Goal: Task Accomplishment & Management: Manage account settings

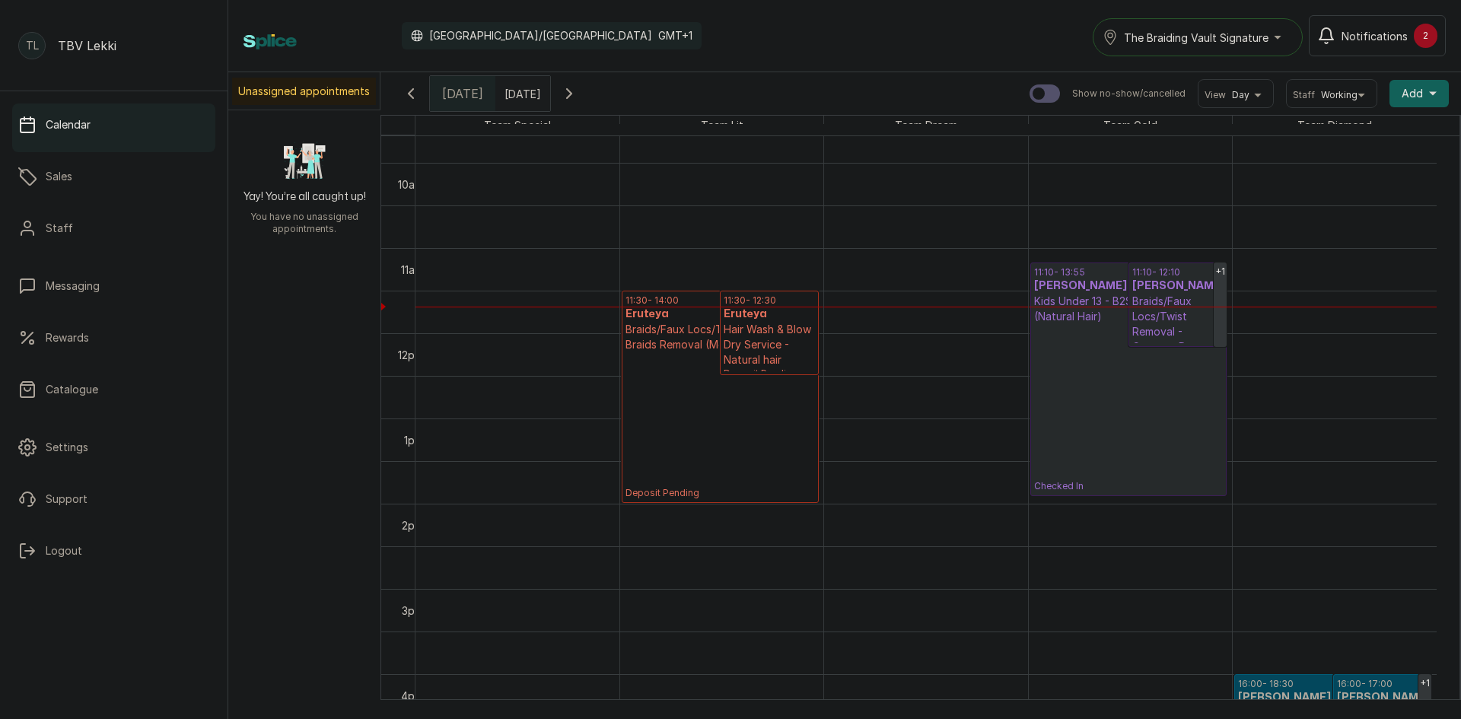
scroll to position [816, 0]
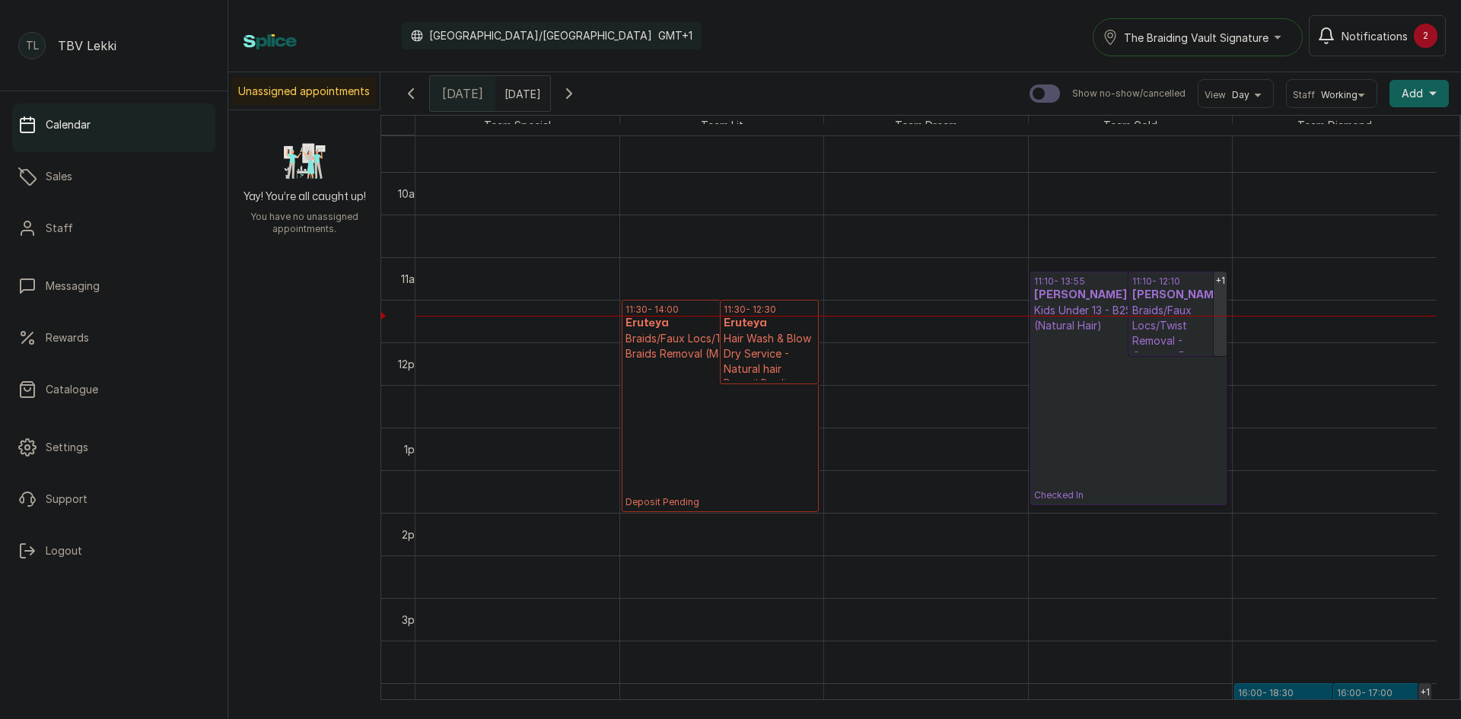
click at [1285, 34] on div "The Braiding Vault Signature" at bounding box center [1198, 37] width 190 height 18
click at [1204, 105] on span "The Braiding Vault" at bounding box center [1216, 105] width 186 height 18
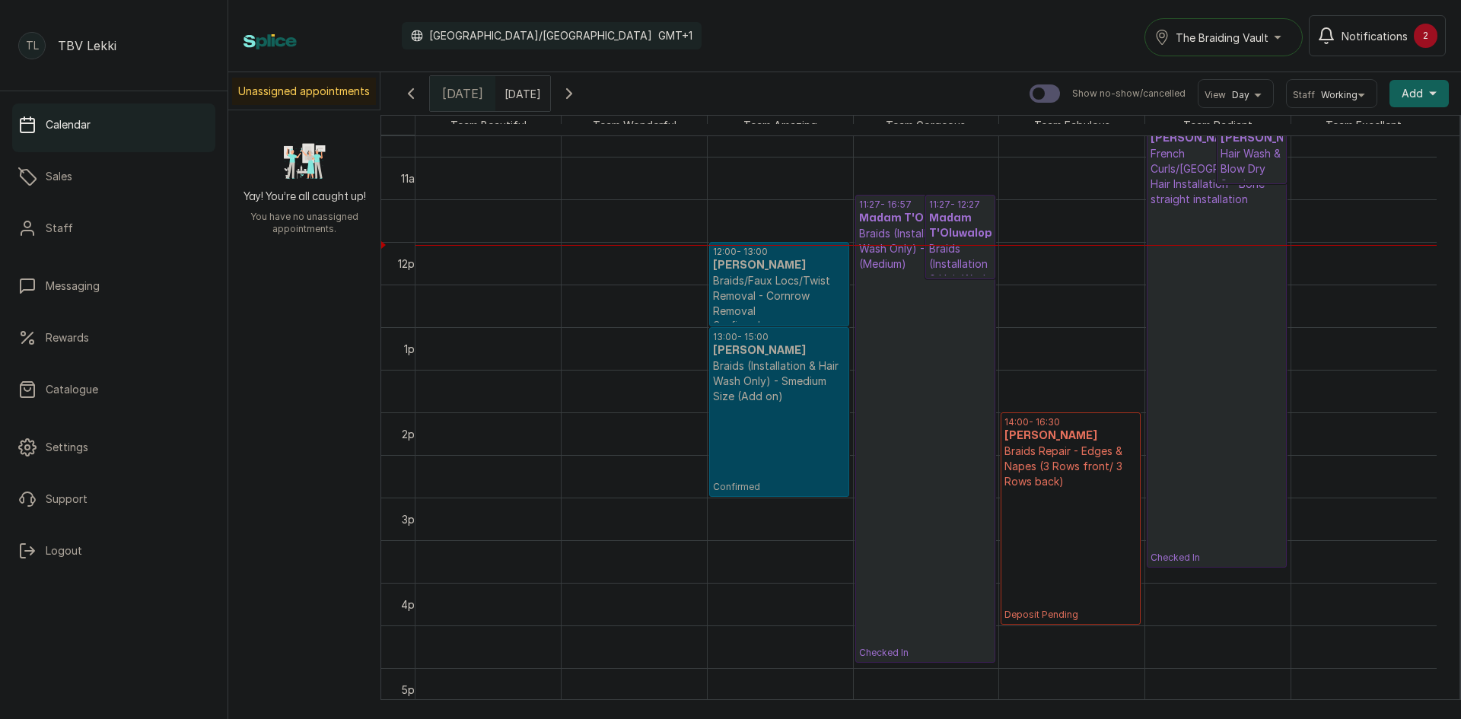
click at [785, 295] on p "Braids/Faux Locs/Twist Removal - Cornrow Removal" at bounding box center [779, 296] width 132 height 46
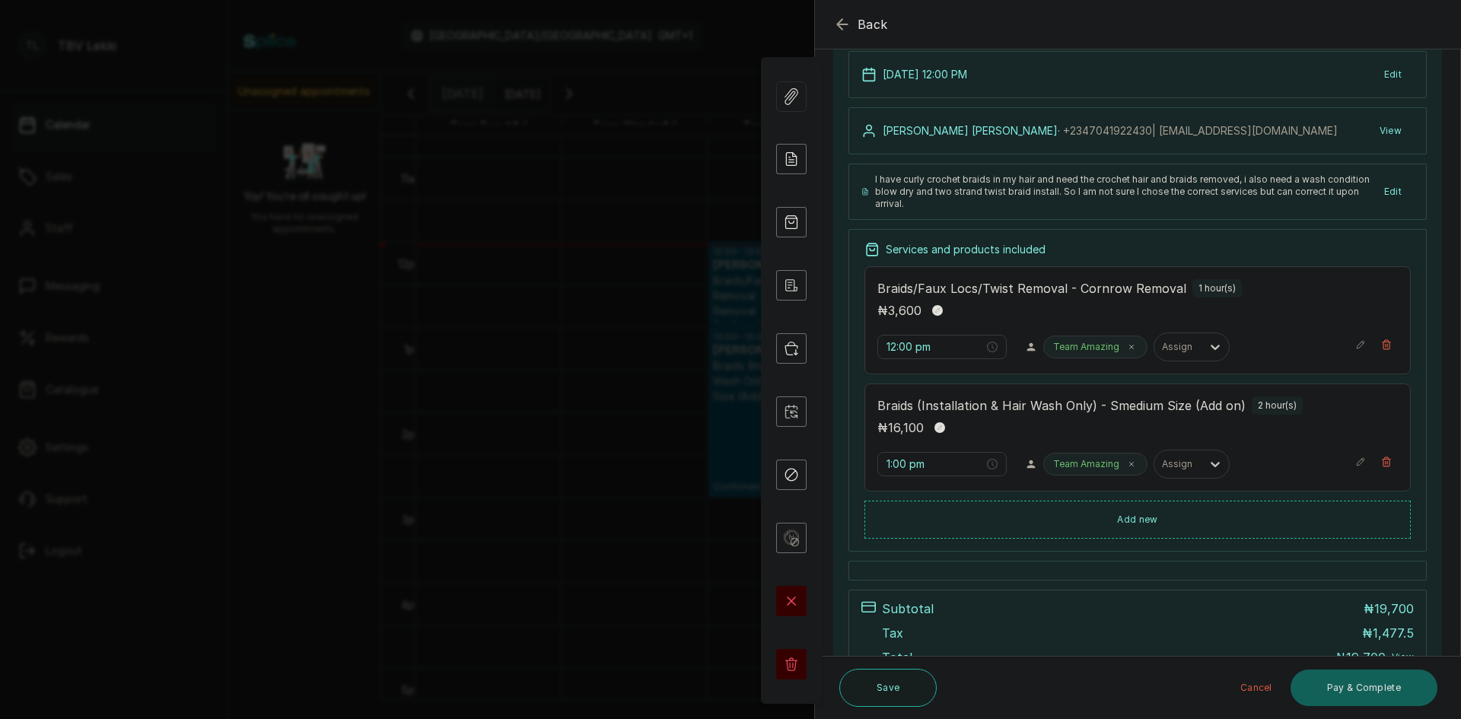
scroll to position [228, 0]
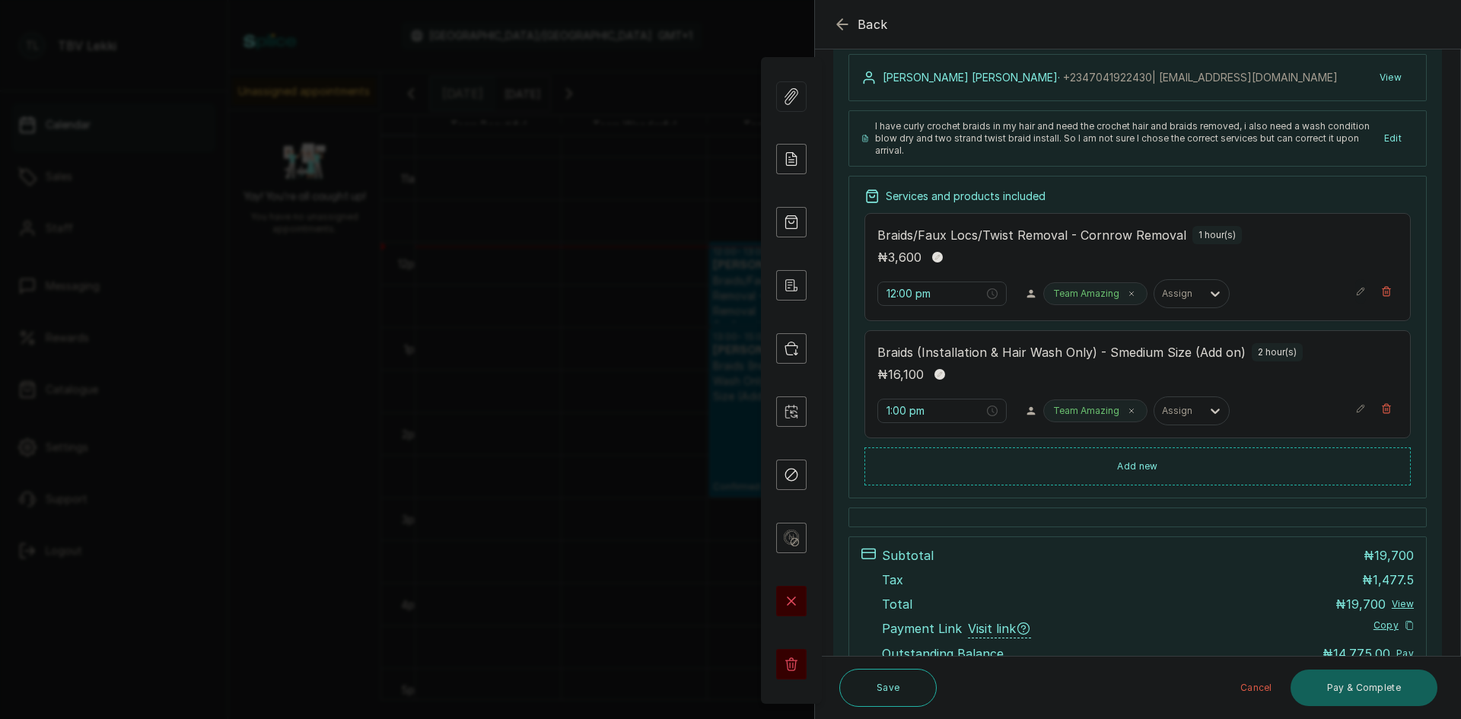
click at [1355, 297] on button "Show no-show/cancelled" at bounding box center [1360, 291] width 11 height 24
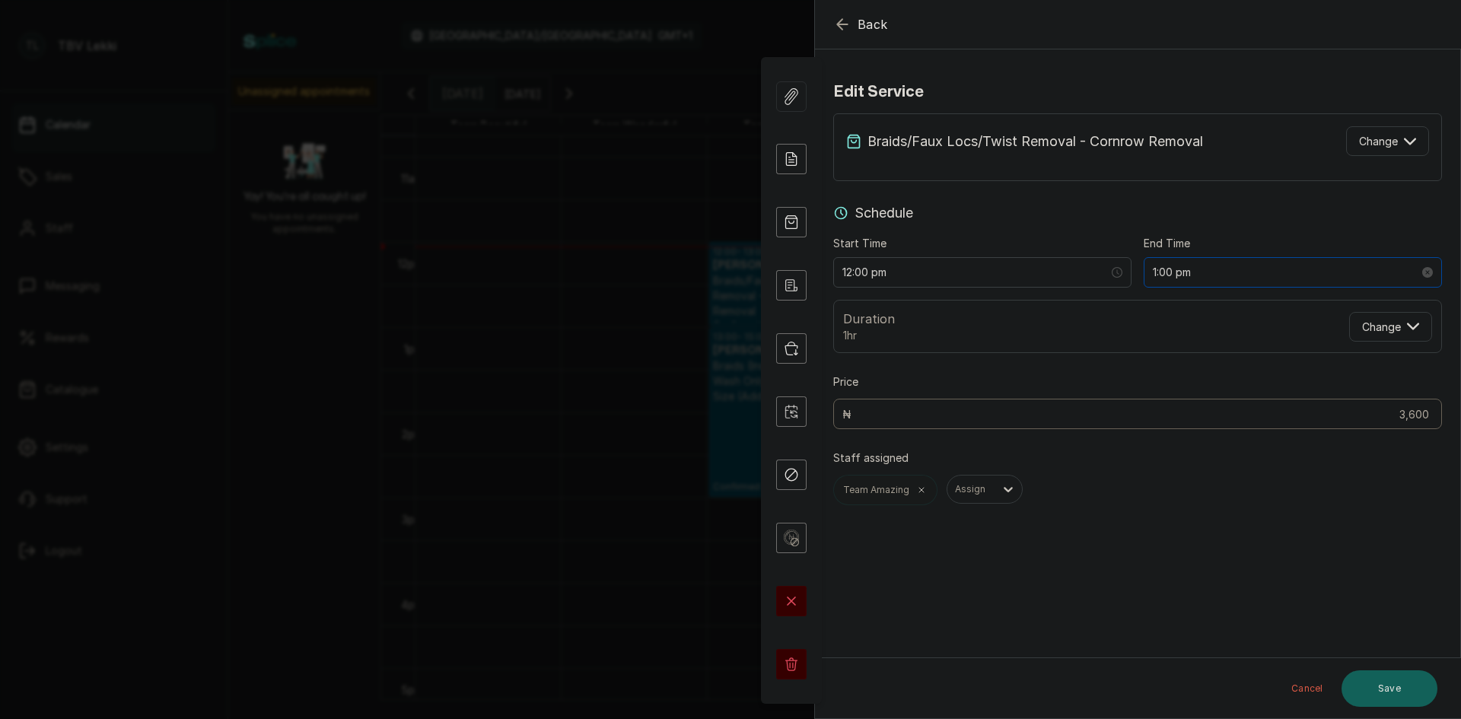
scroll to position [0, 0]
drag, startPoint x: 1399, startPoint y: 139, endPoint x: 1197, endPoint y: 59, distance: 217.6
click at [1404, 140] on icon "button" at bounding box center [1410, 141] width 12 height 12
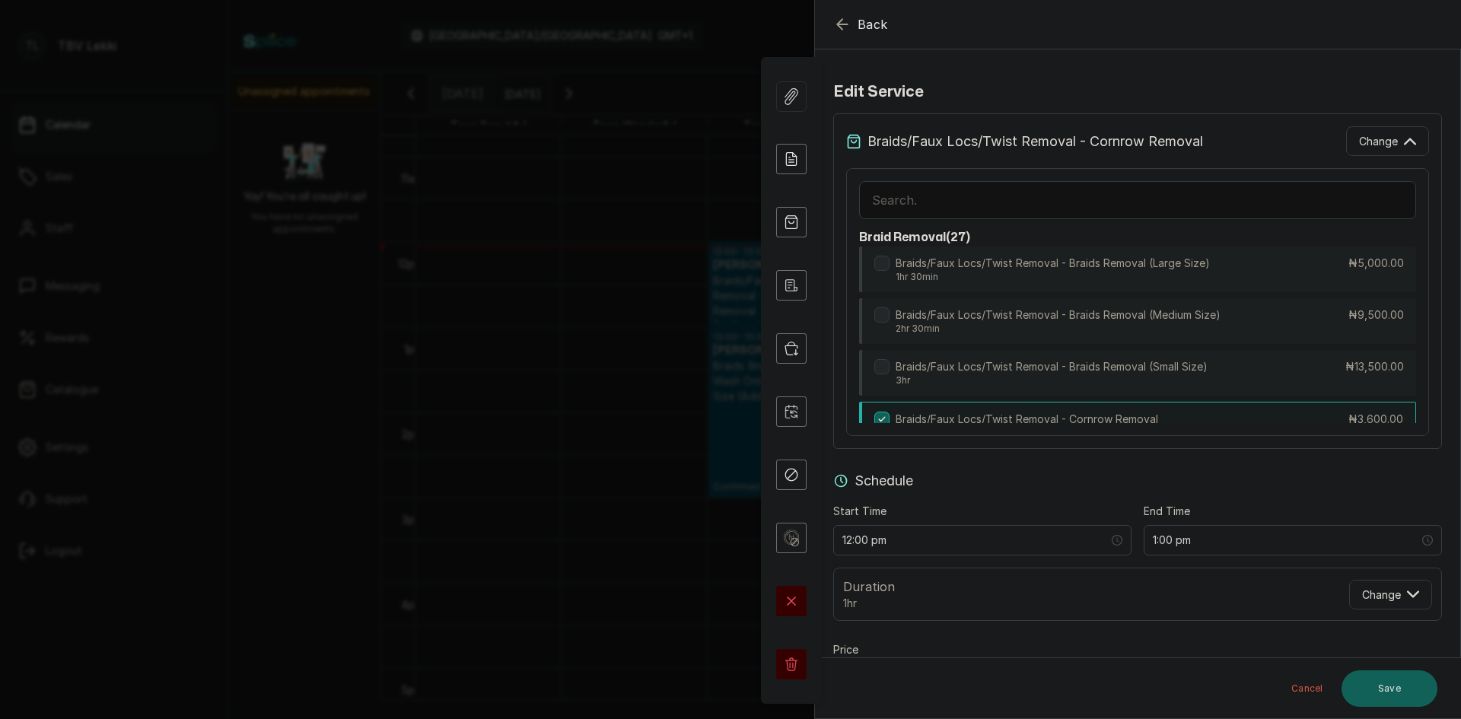
click at [1147, 212] on input "text" at bounding box center [1137, 200] width 557 height 38
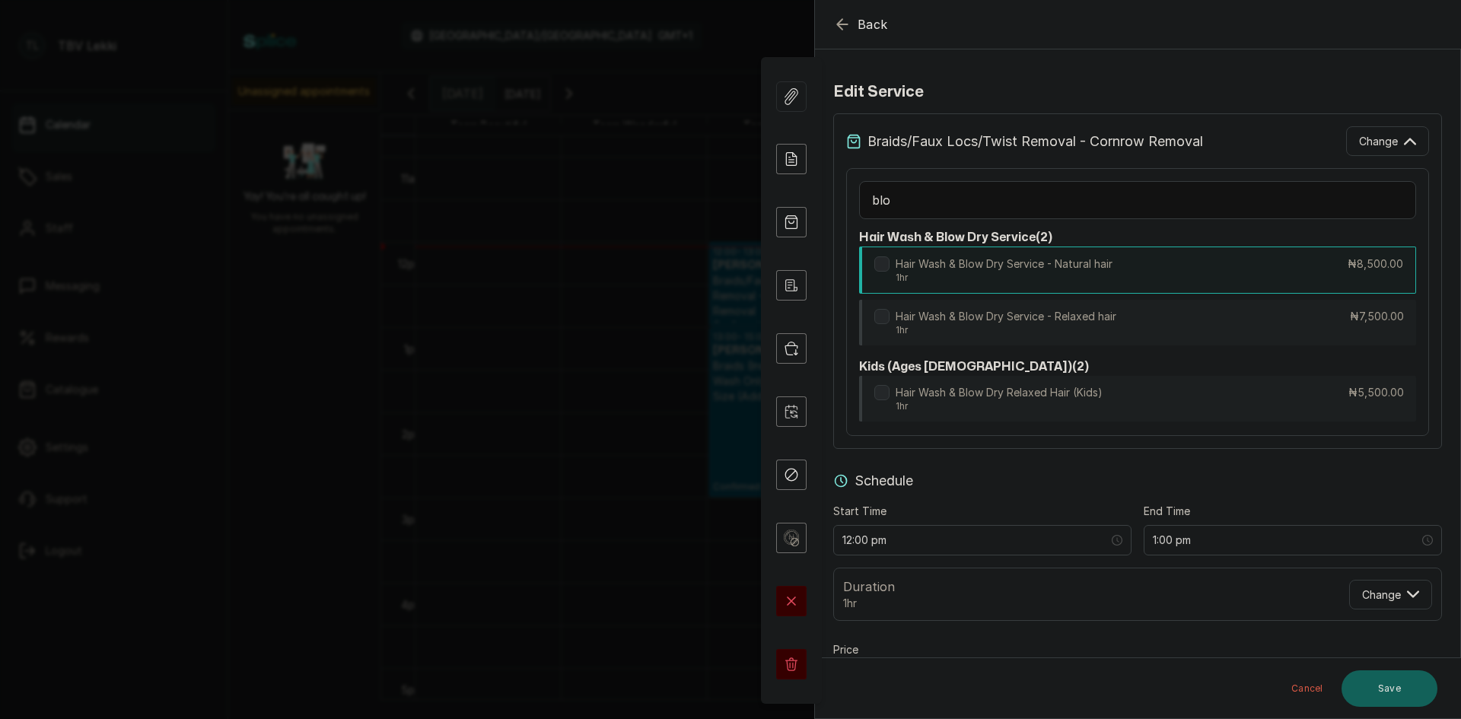
type input "blo"
click at [1125, 285] on div "Hair Wash & Blow Dry Service - Natural hair 1hr ₦8,500.00" at bounding box center [1137, 270] width 557 height 47
type input "8,500"
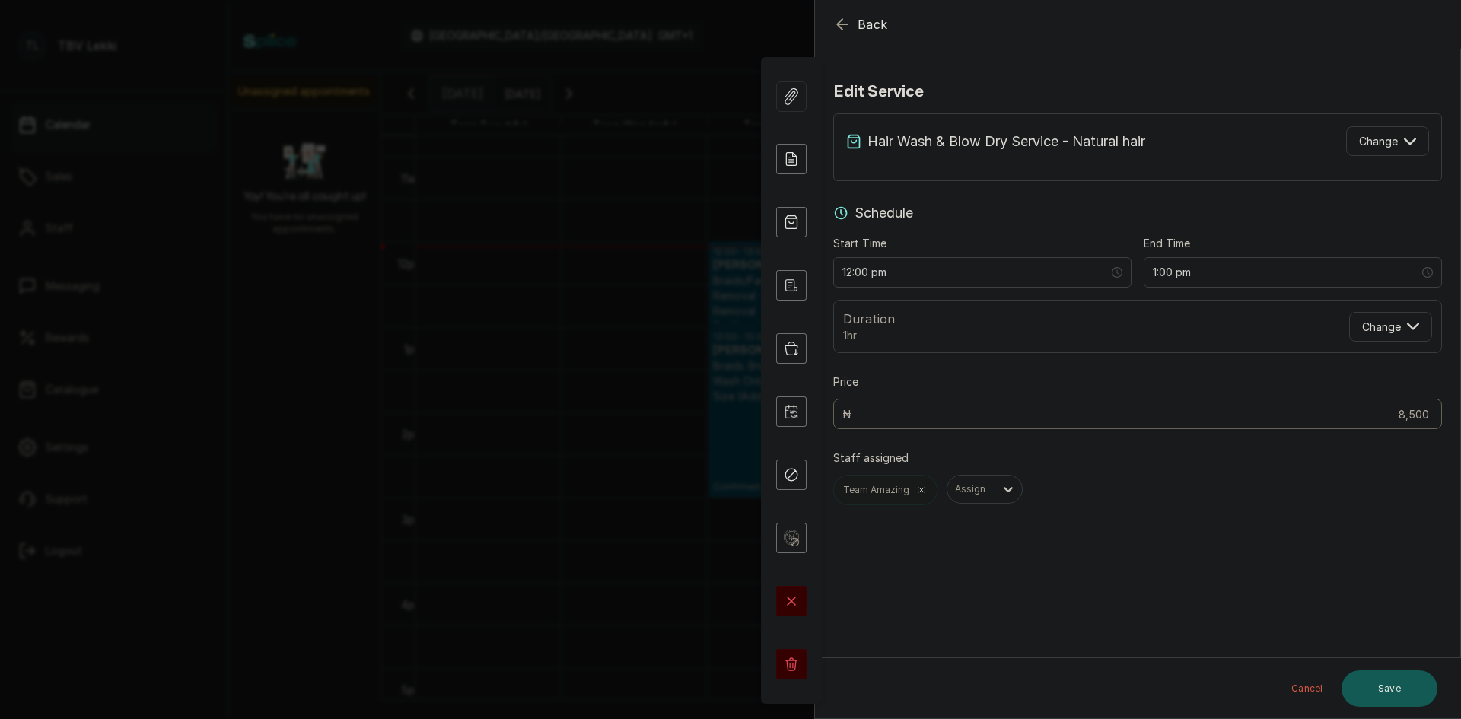
click at [1376, 686] on button "Save" at bounding box center [1389, 688] width 96 height 37
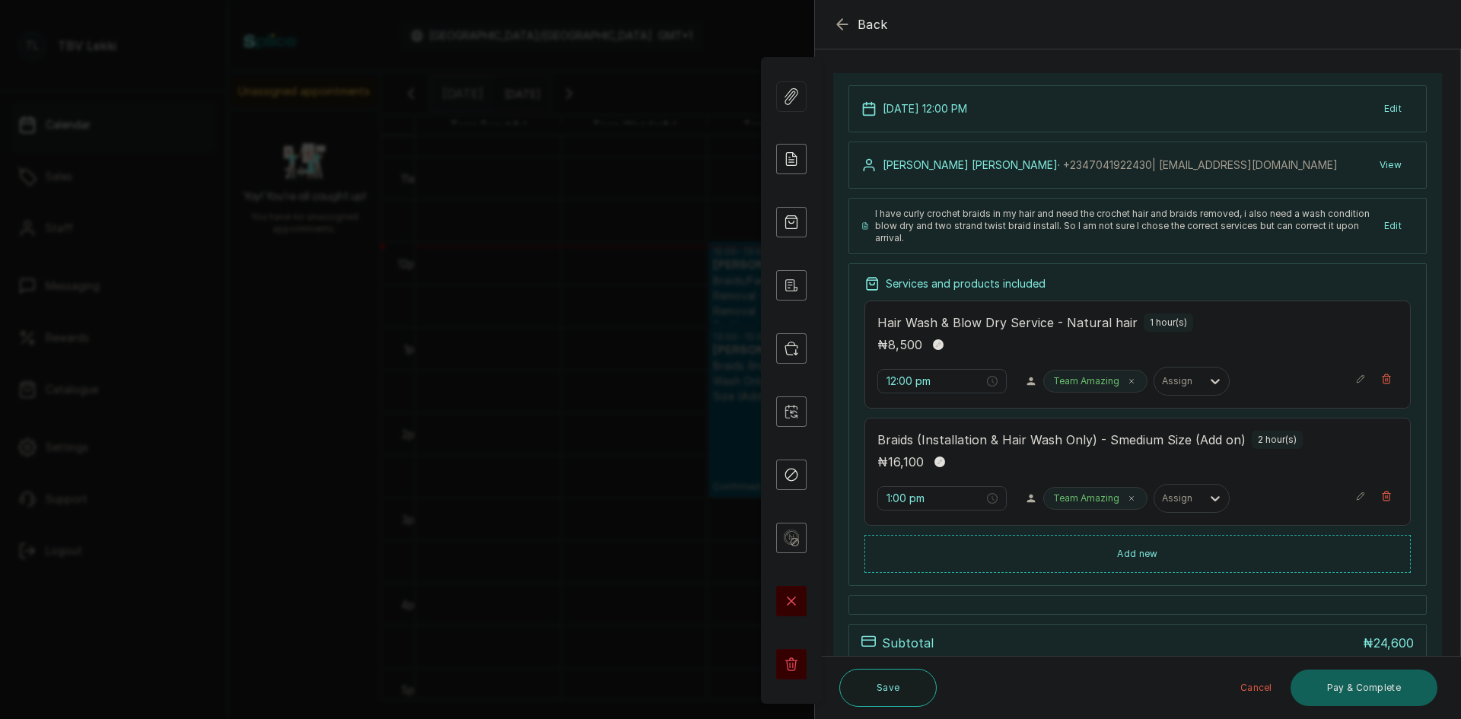
scroll to position [152, 0]
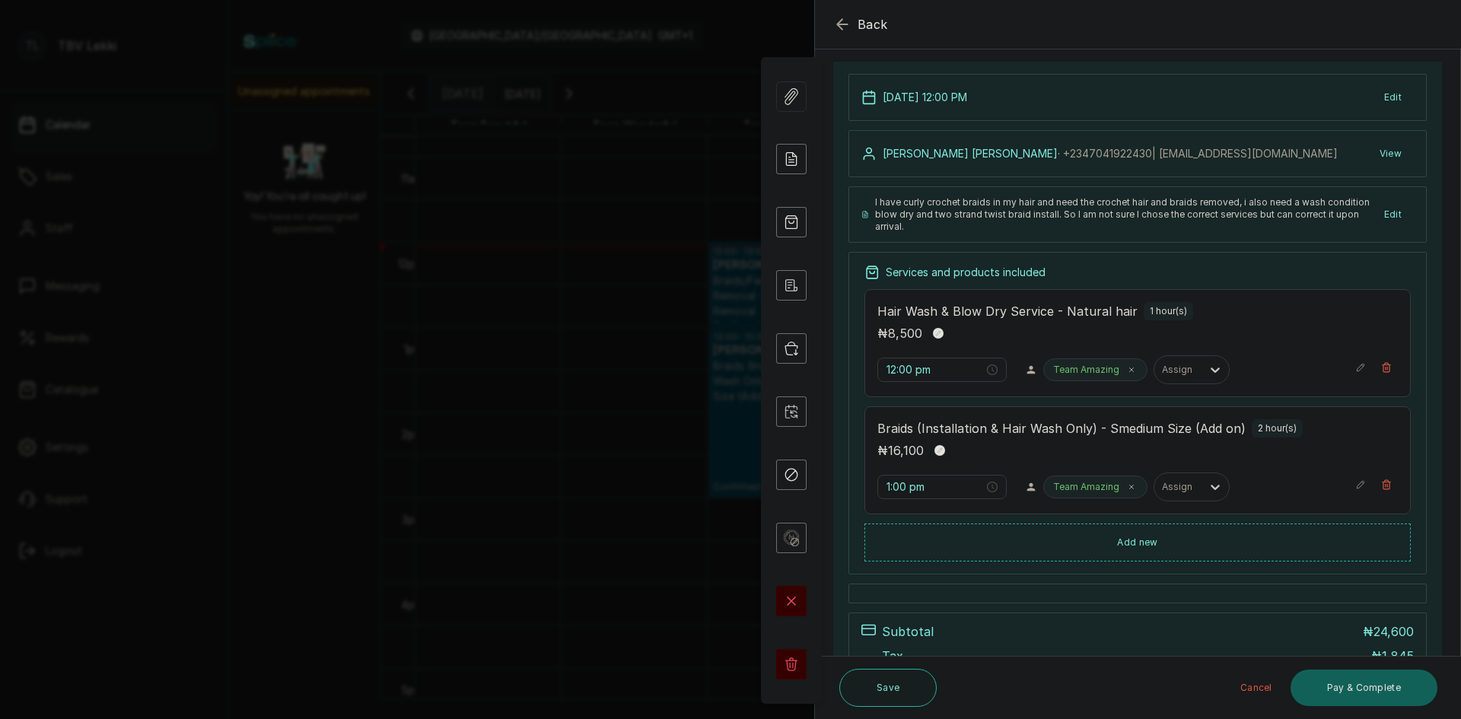
click at [942, 442] on button "Show no-show/cancelled" at bounding box center [940, 451] width 20 height 20
click at [1355, 492] on icon "button" at bounding box center [1360, 488] width 11 height 11
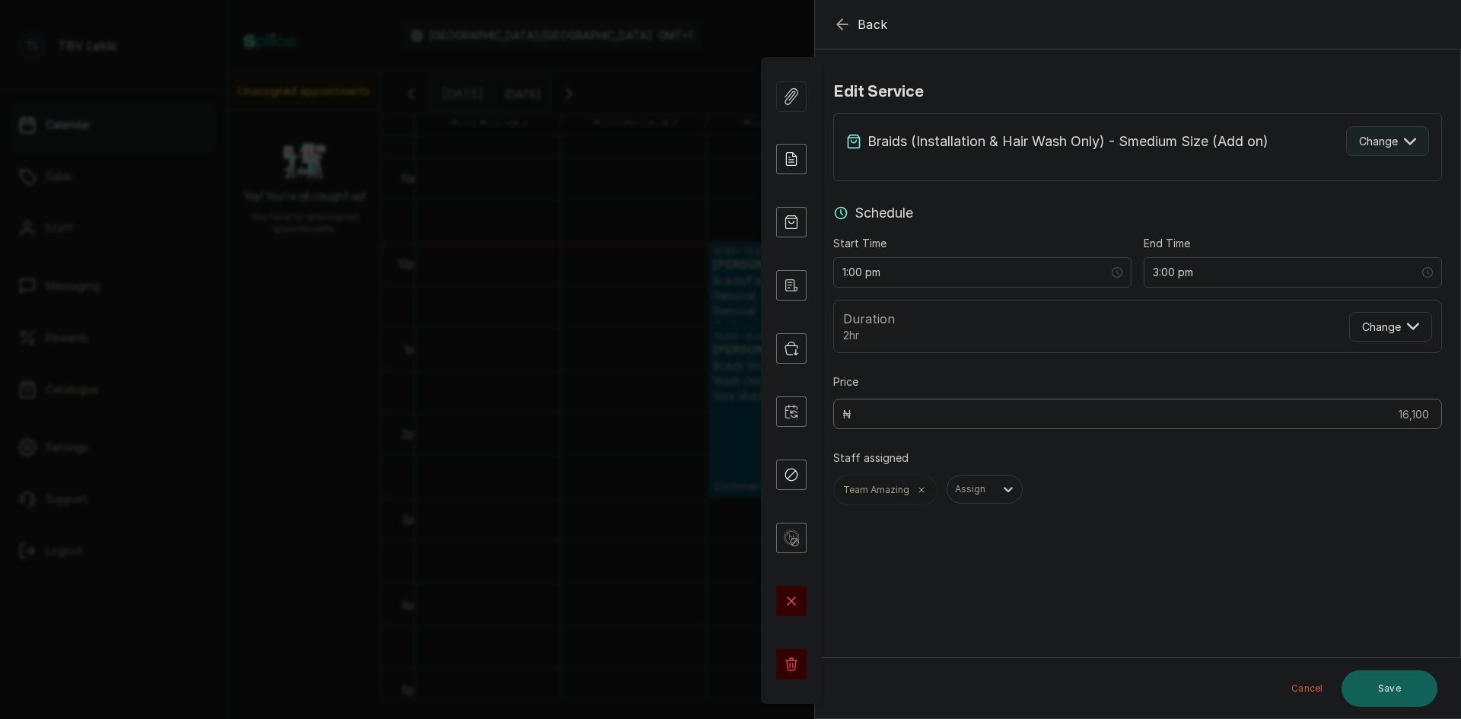
click at [1359, 144] on span "Change" at bounding box center [1378, 141] width 39 height 16
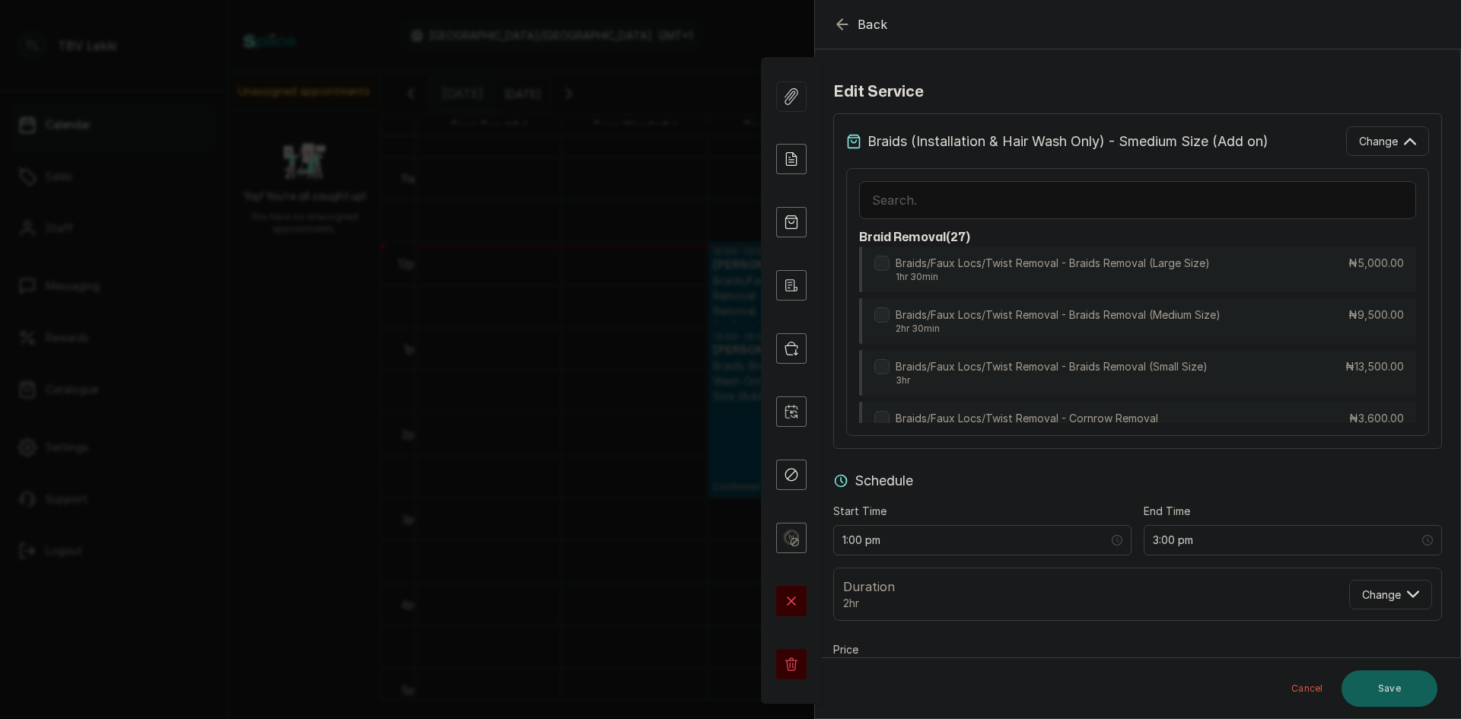
click at [1116, 188] on input "text" at bounding box center [1137, 200] width 557 height 38
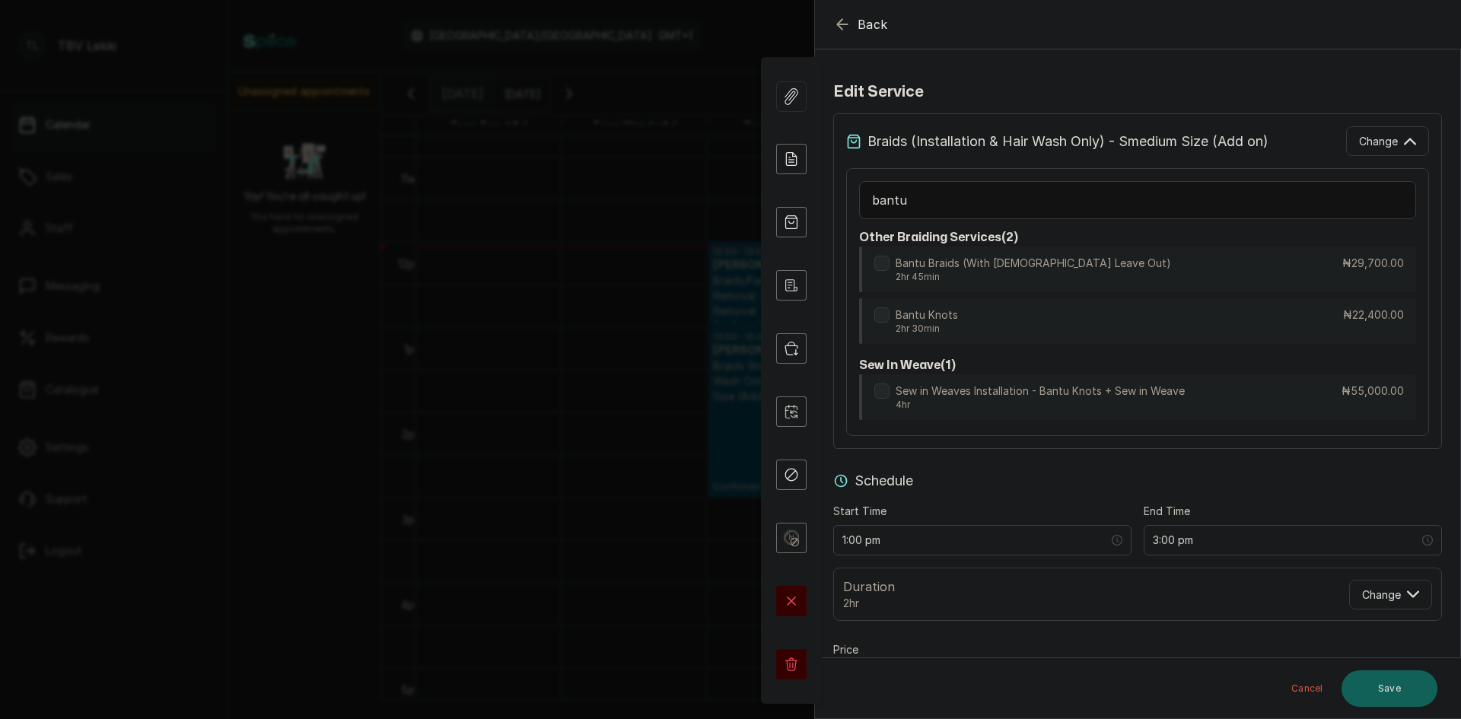
click at [1051, 201] on input "bantu" at bounding box center [1137, 200] width 557 height 38
type input "b"
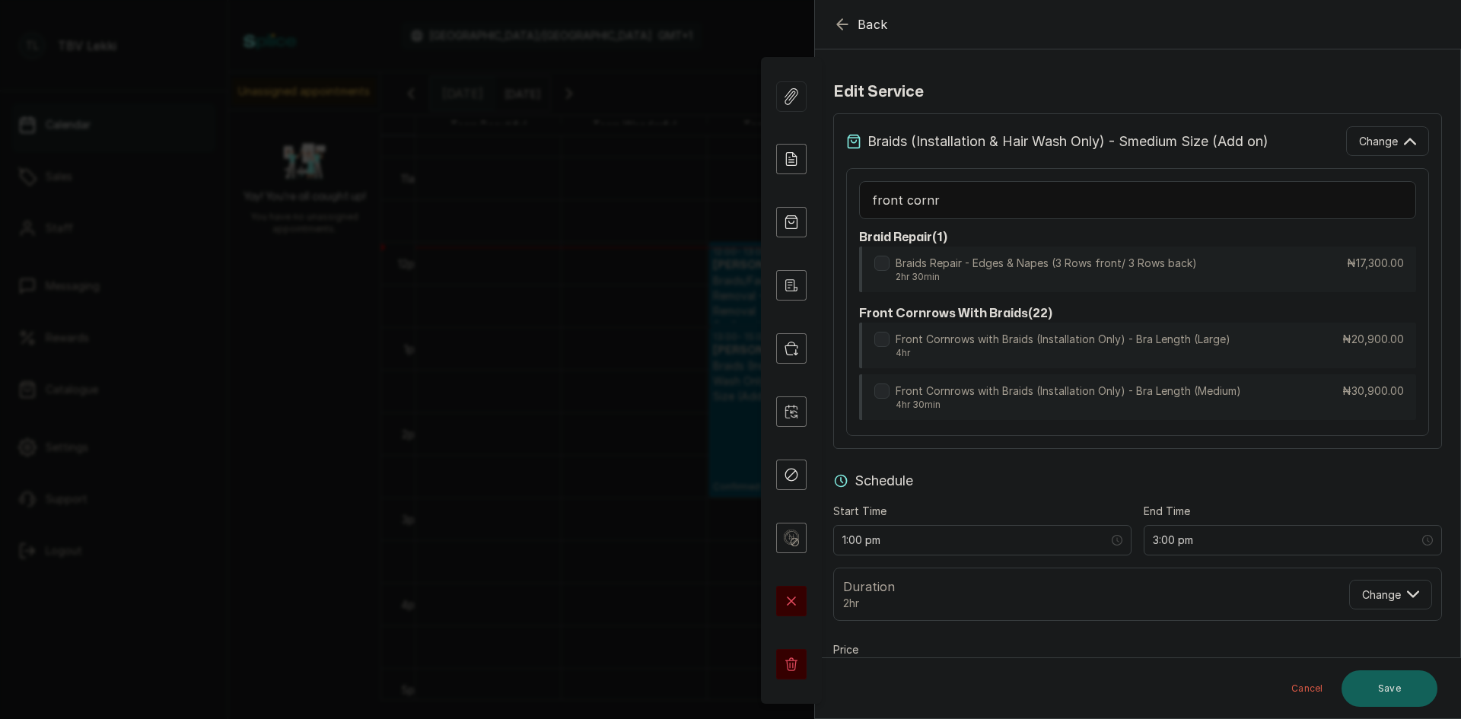
type input "front cornro"
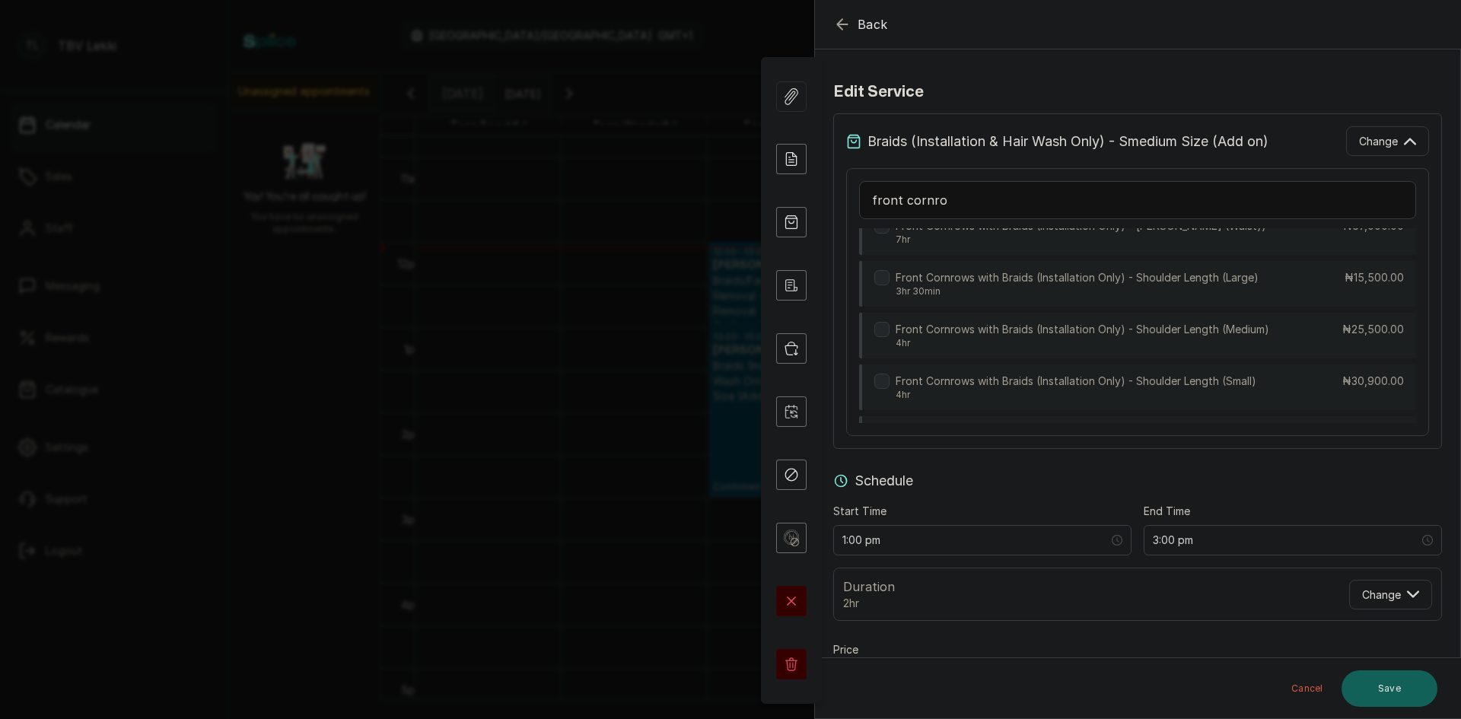
scroll to position [673, 0]
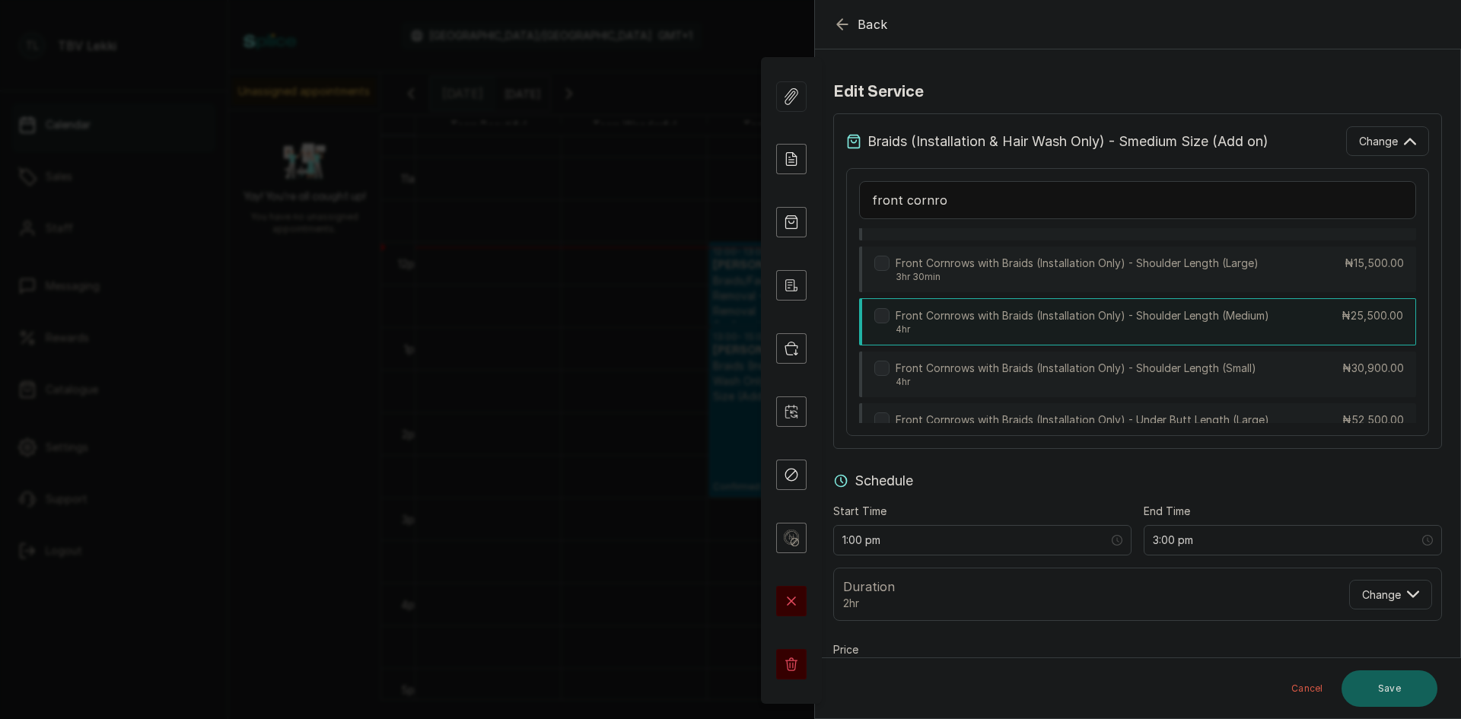
click at [1268, 316] on p "Front Cornrows with Braids (Installation Only) - Shoulder Length (Medium)" at bounding box center [1083, 315] width 374 height 15
type input "5:00 pm"
type input "25,500"
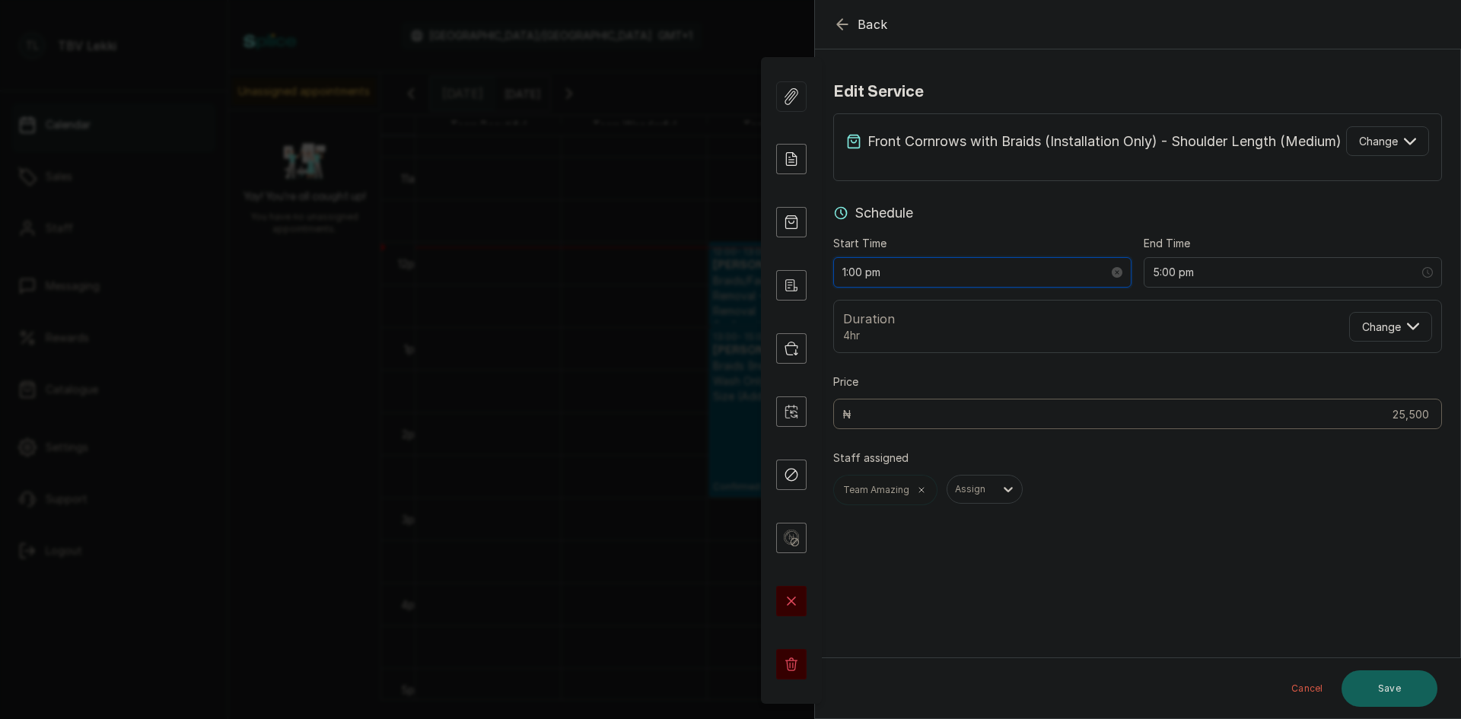
click at [851, 281] on input "1:00 pm" at bounding box center [975, 272] width 266 height 17
click at [851, 319] on div "12" at bounding box center [854, 320] width 37 height 21
click at [893, 322] on div "00" at bounding box center [898, 320] width 37 height 21
type input "12:00 pm"
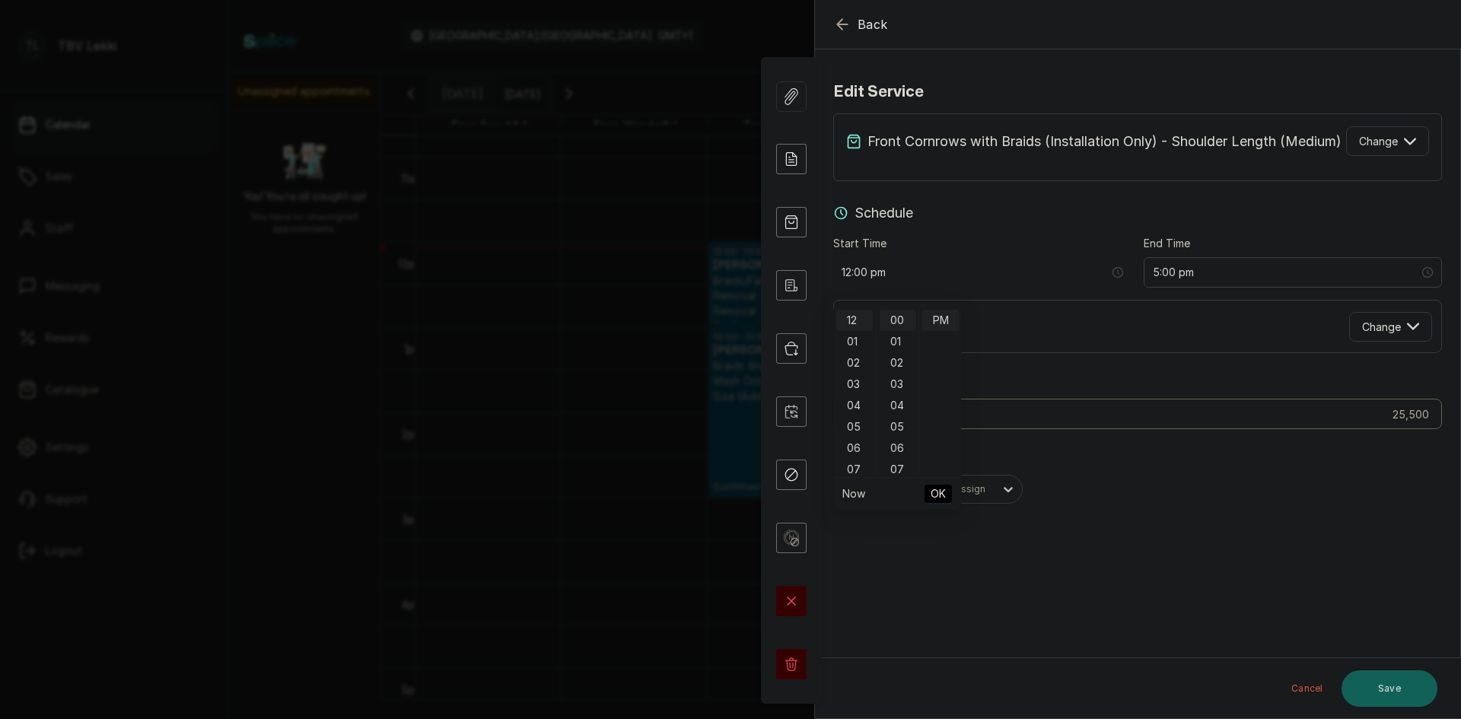
click at [940, 492] on span "OK" at bounding box center [938, 493] width 15 height 29
type input "16,100"
click at [1395, 683] on button "Save" at bounding box center [1389, 688] width 96 height 37
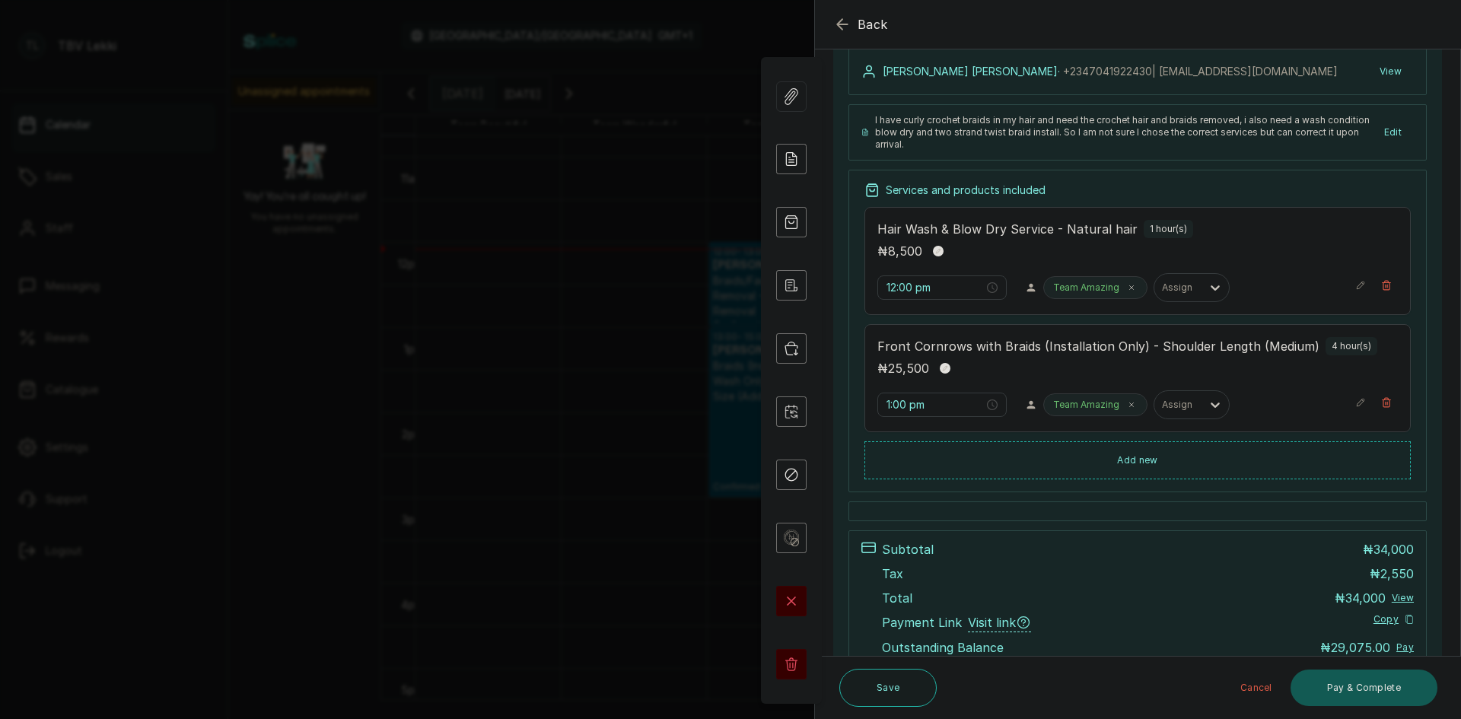
scroll to position [245, 0]
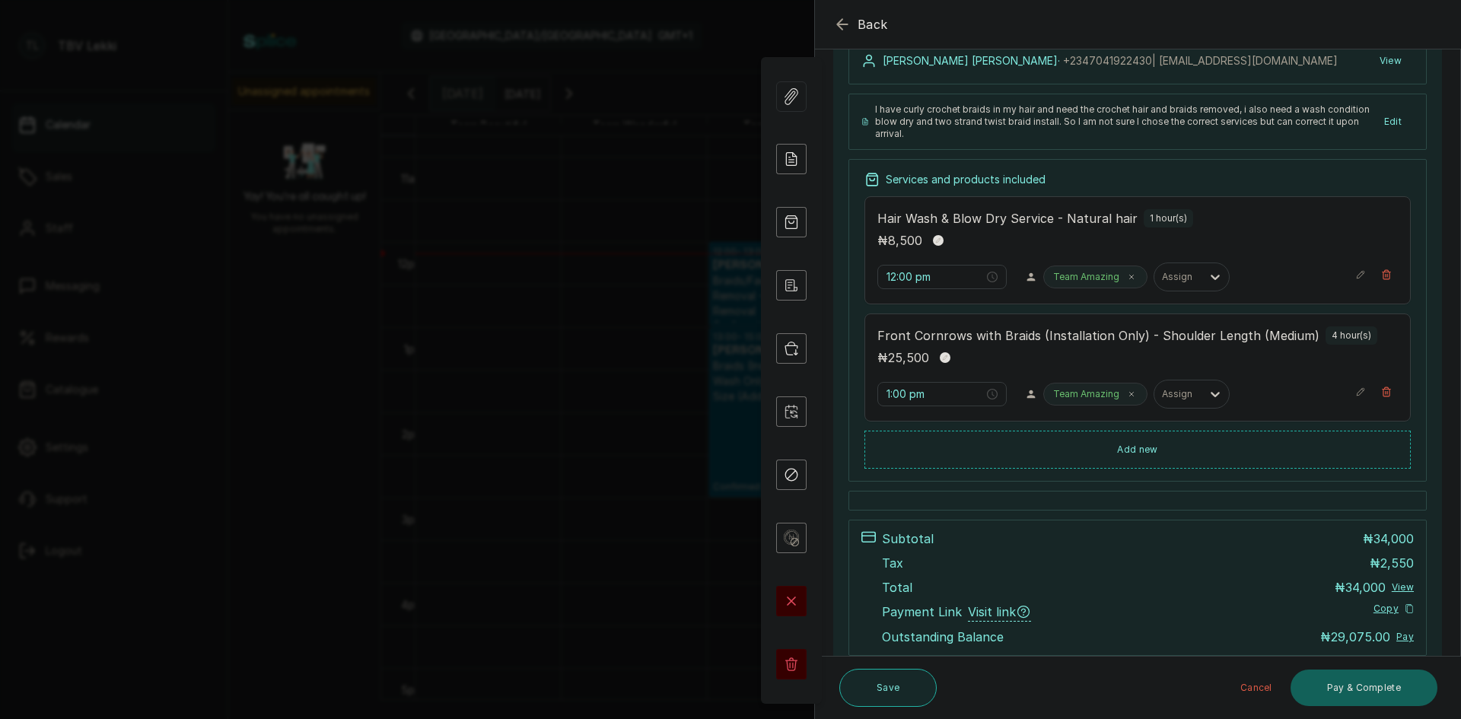
click at [895, 678] on button "Save" at bounding box center [887, 688] width 97 height 38
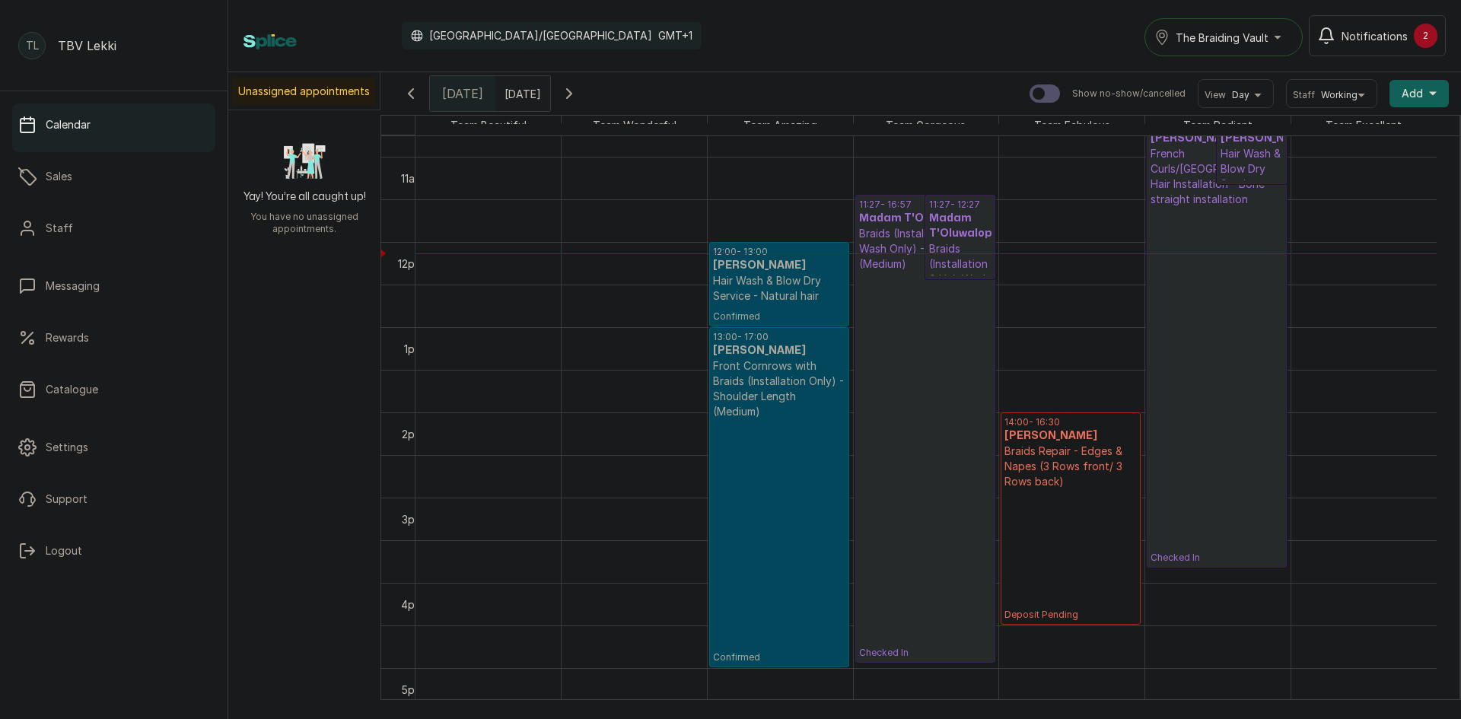
click at [808, 296] on p "Hair Wash & Blow Dry Service - Natural hair" at bounding box center [779, 288] width 132 height 30
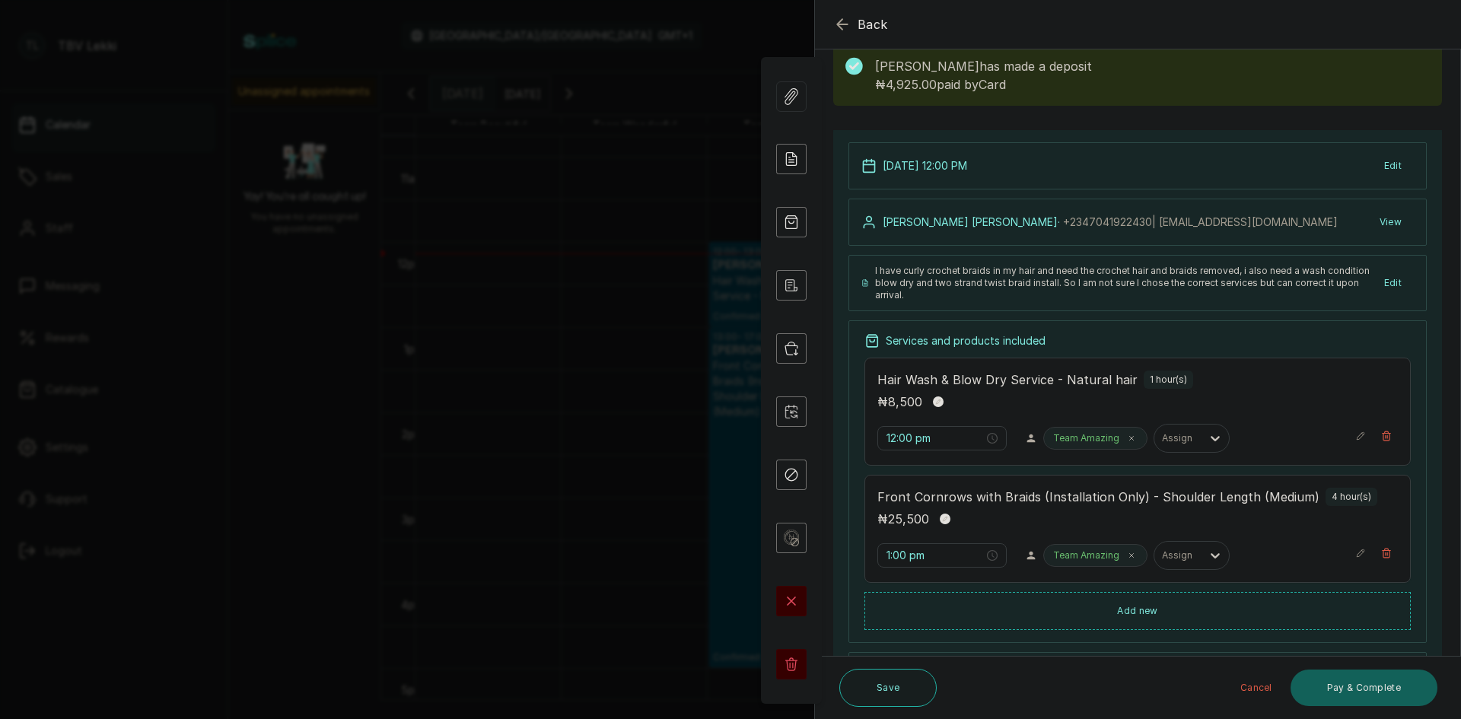
scroll to position [152, 0]
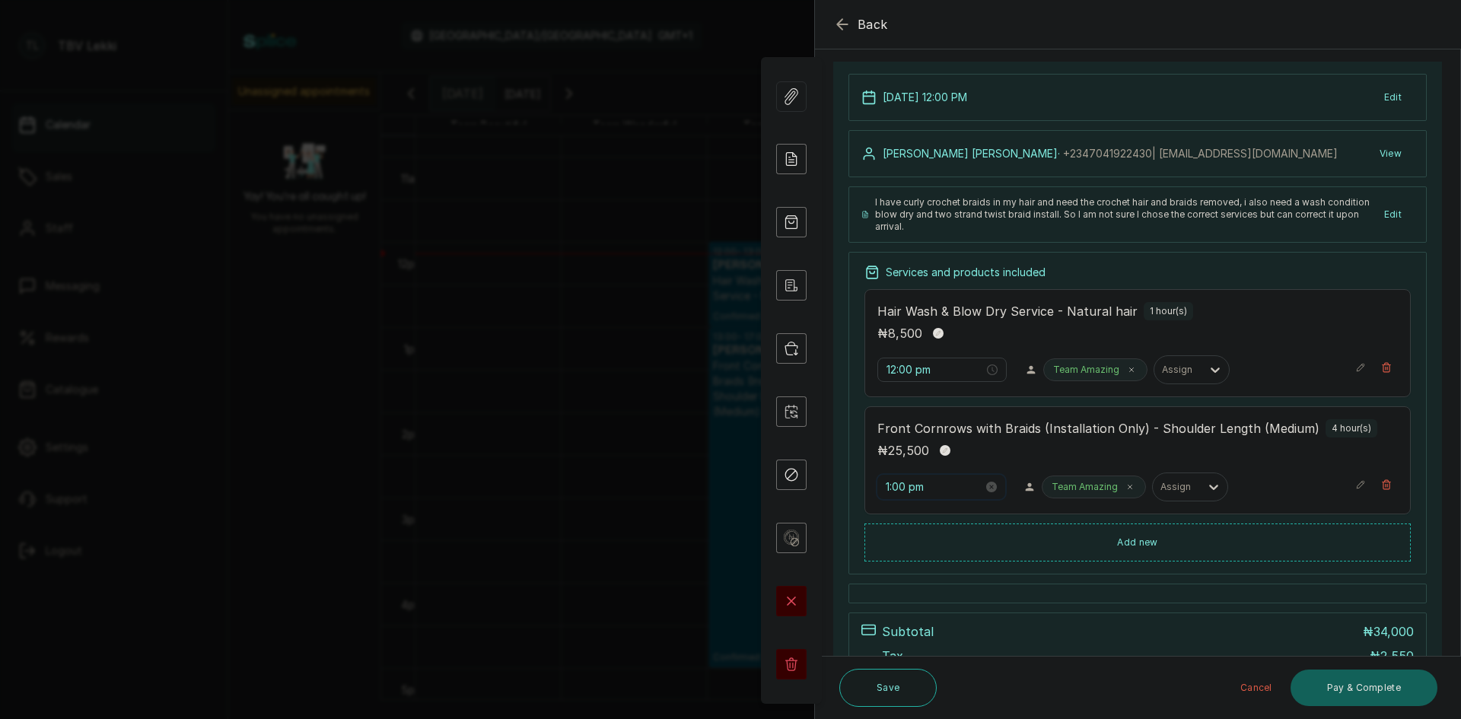
click at [908, 488] on input "1:00 pm" at bounding box center [934, 487] width 97 height 17
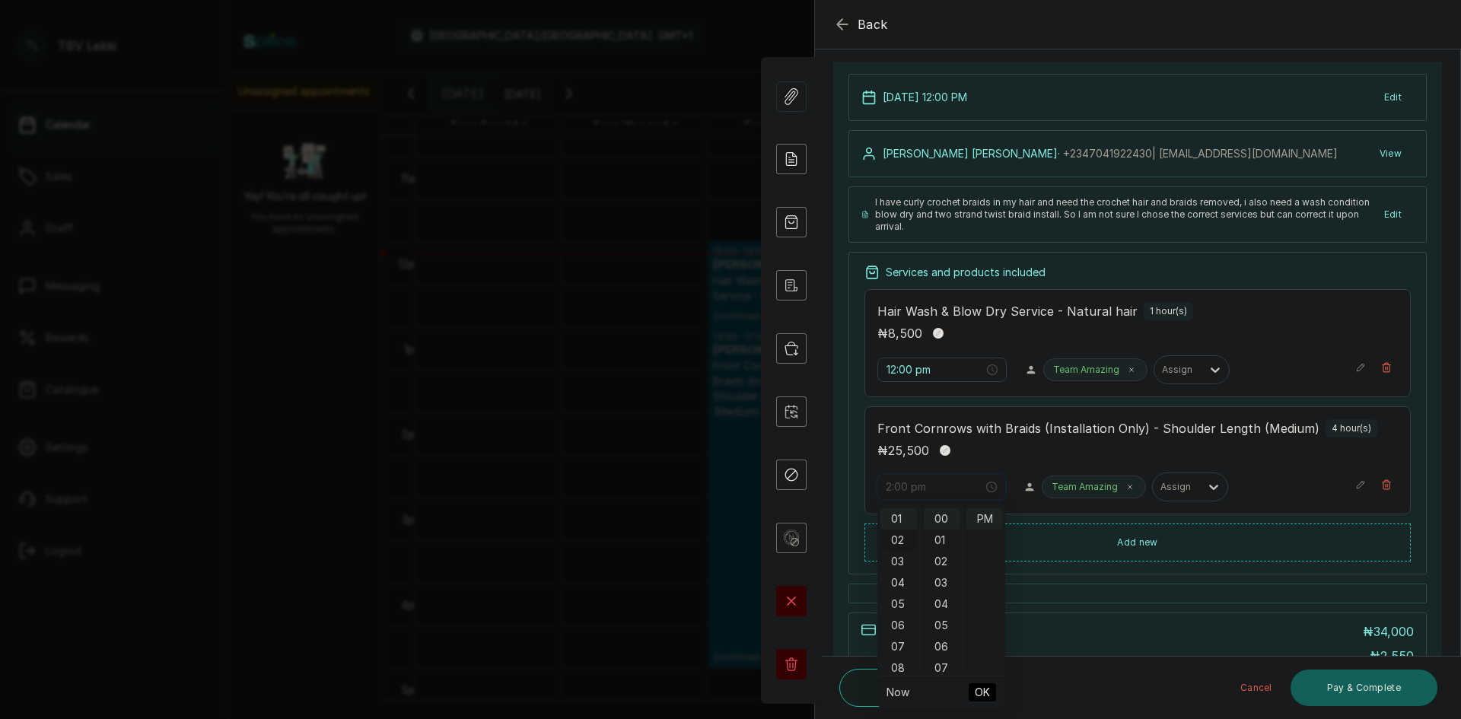
scroll to position [0, 0]
click at [894, 517] on div "12" at bounding box center [898, 518] width 37 height 21
type input "12:00 pm"
click at [987, 689] on span "OK" at bounding box center [982, 692] width 15 height 29
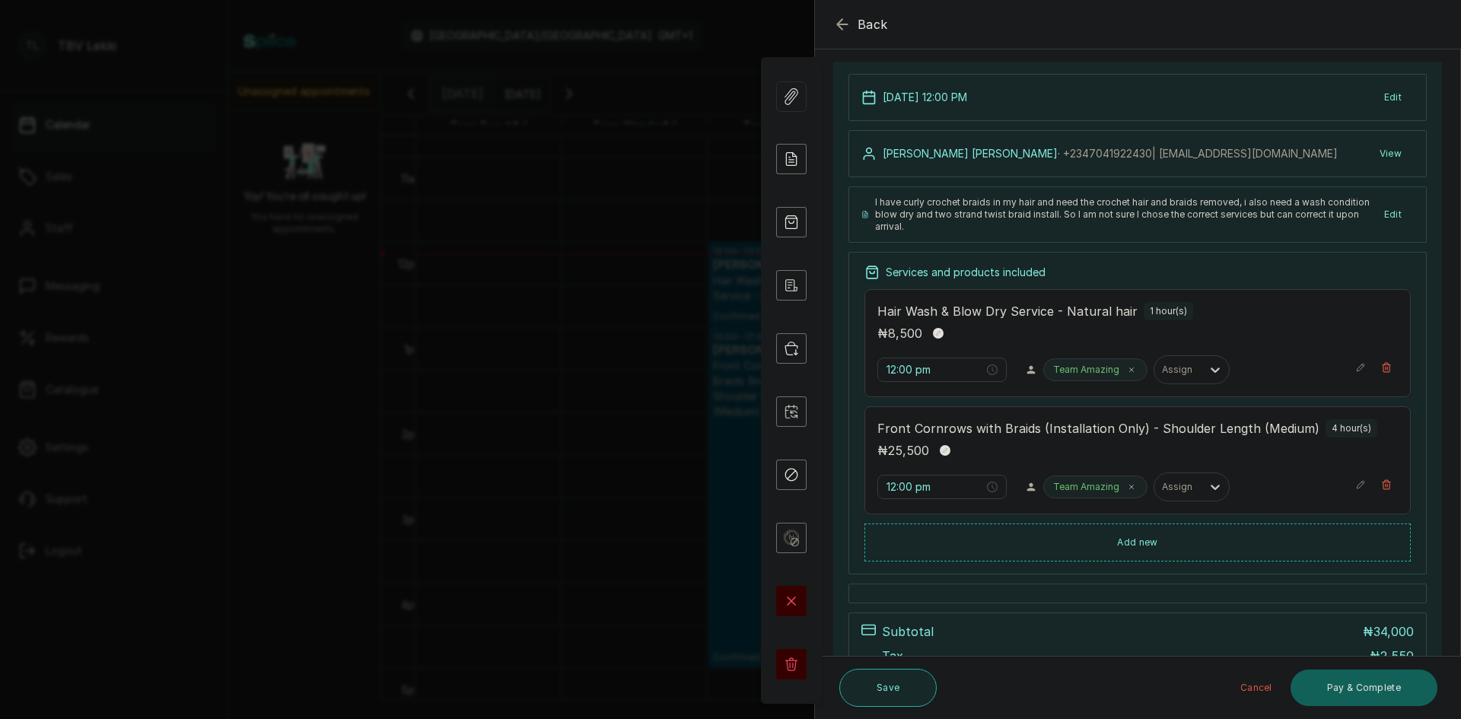
click at [885, 690] on button "Save" at bounding box center [887, 688] width 97 height 38
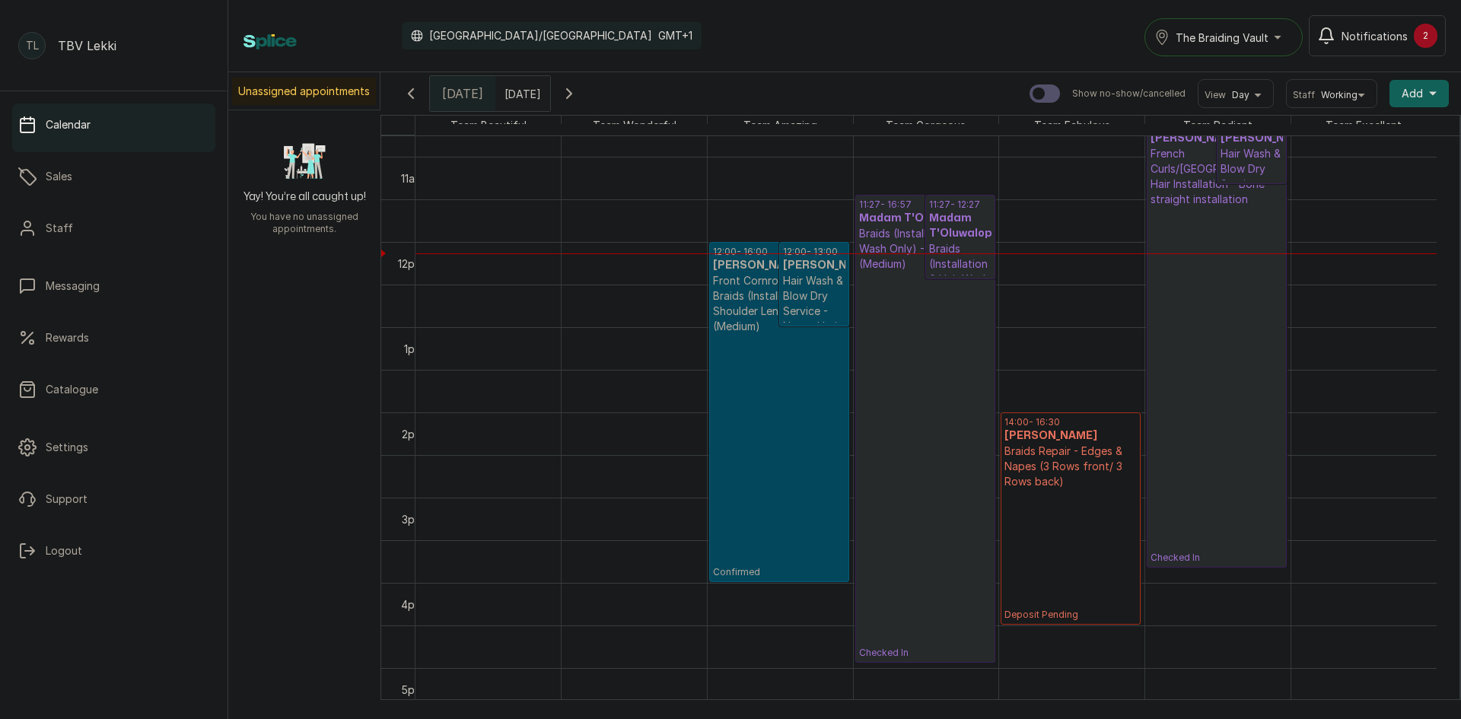
click at [804, 513] on p "Confirmed" at bounding box center [779, 456] width 132 height 244
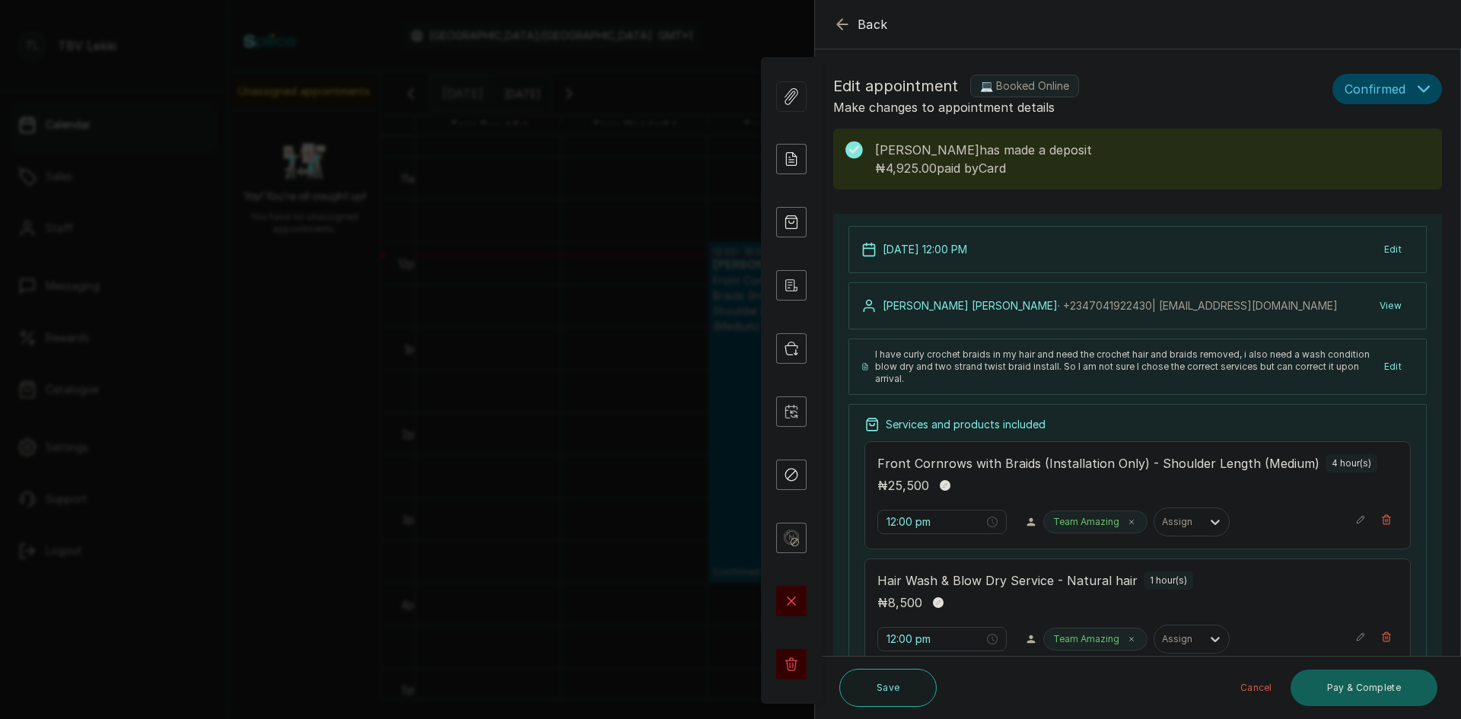
click at [1418, 82] on button "Confirmed" at bounding box center [1387, 89] width 110 height 30
click at [1384, 144] on span "Checked-in" at bounding box center [1373, 137] width 57 height 16
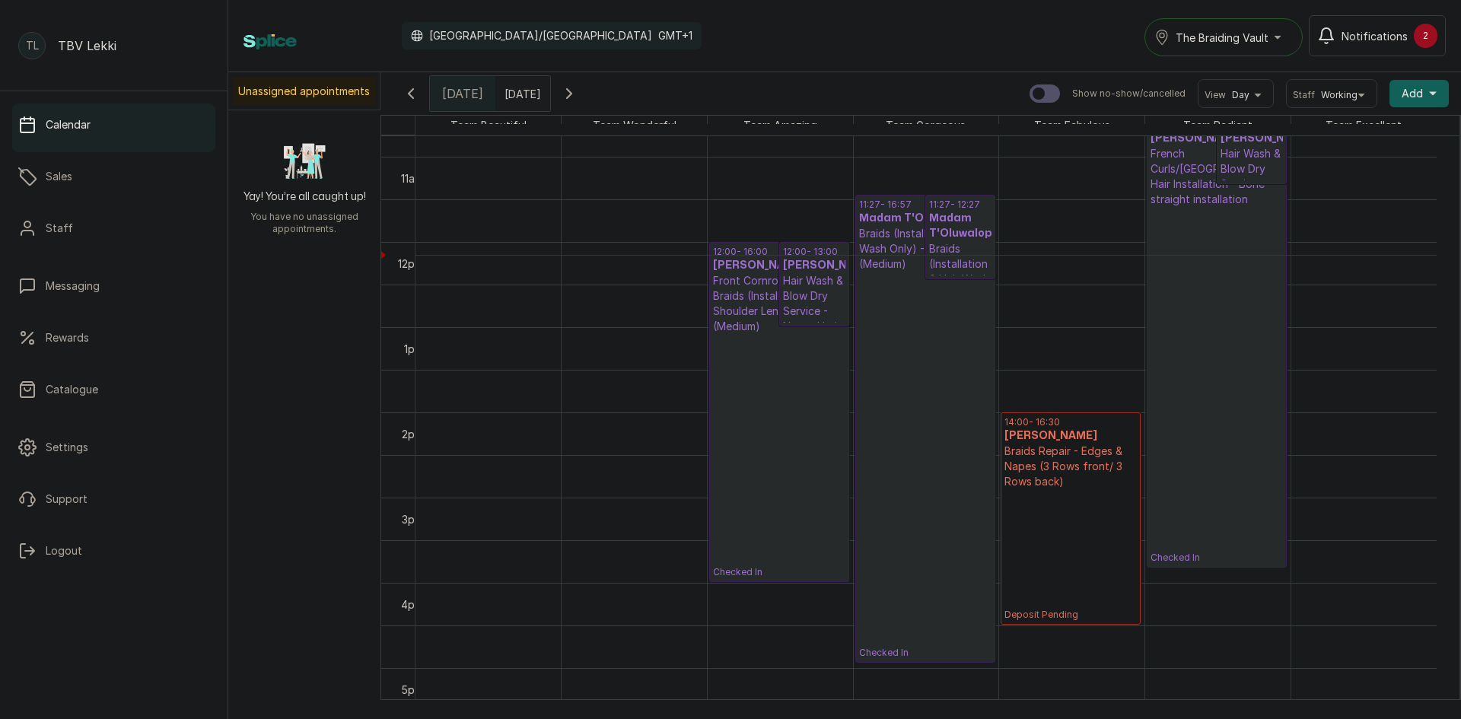
click at [774, 355] on p "Checked In" at bounding box center [779, 456] width 132 height 244
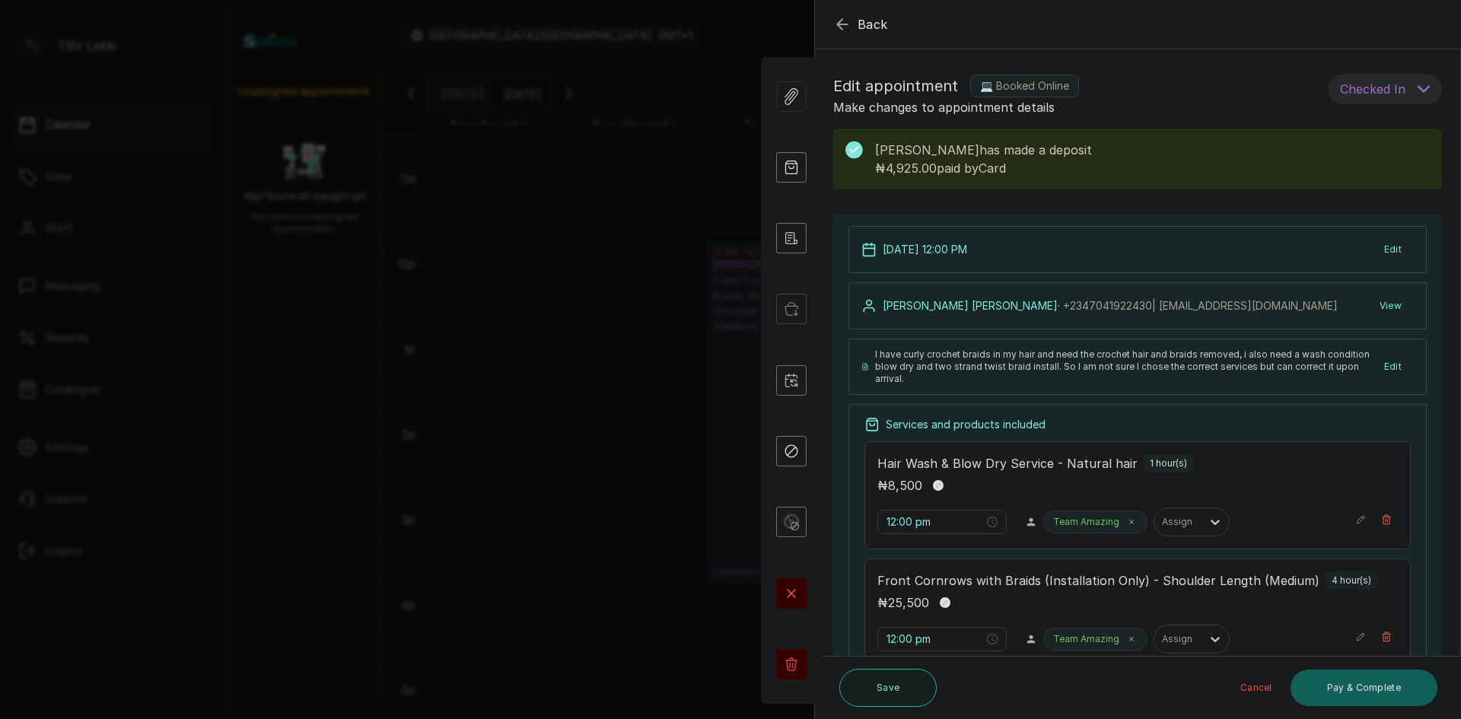
drag, startPoint x: 876, startPoint y: 145, endPoint x: 975, endPoint y: 145, distance: 98.9
click at [975, 145] on p "Stephanie Nelson has made a deposit" at bounding box center [1152, 150] width 555 height 18
copy p "Stephanie Nelson"
click at [1146, 102] on p "Make changes to appointment details" at bounding box center [1077, 107] width 488 height 18
click at [847, 24] on icon "button" at bounding box center [842, 24] width 18 height 18
